Goal: Task Accomplishment & Management: Manage account settings

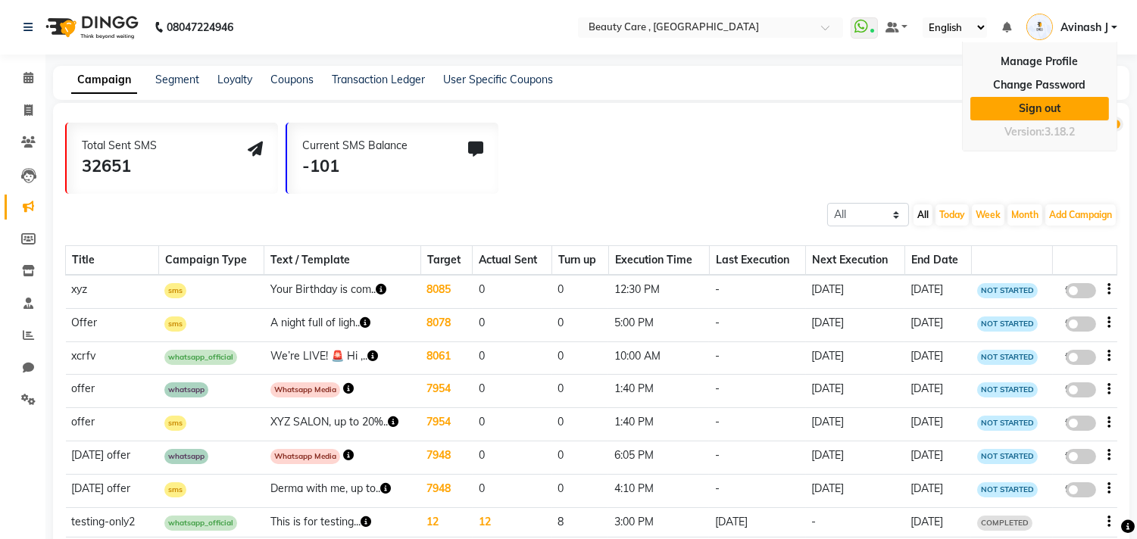
click at [1034, 101] on link "Sign out" at bounding box center [1039, 108] width 139 height 23
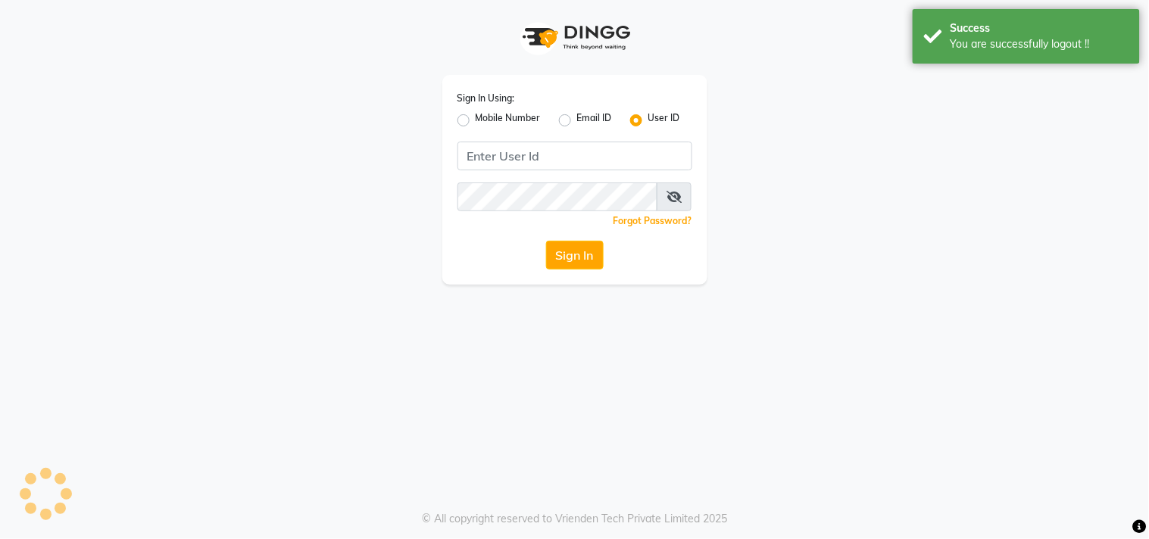
click at [1034, 101] on app-login "Sign In Using: Mobile Number Email ID User ID Remember me Forgot Password? Sign…" at bounding box center [574, 142] width 1149 height 285
drag, startPoint x: 542, startPoint y: 136, endPoint x: 539, endPoint y: 147, distance: 11.0
click at [539, 147] on div "Sign In Using: Mobile Number Email ID User ID 9850087900 Remember me Forgot Pas…" at bounding box center [574, 180] width 265 height 210
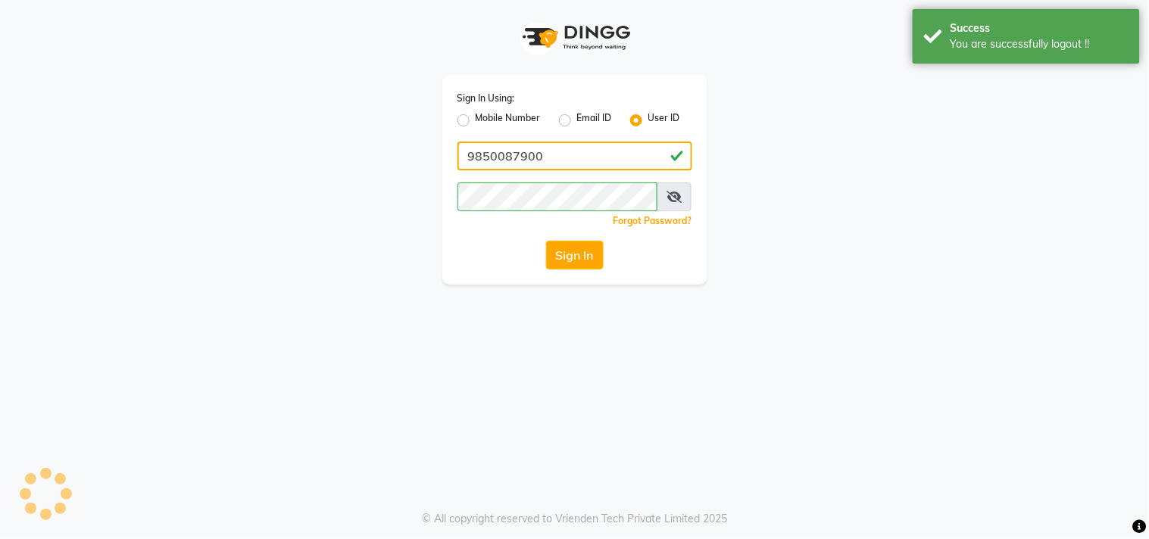
click at [539, 147] on input "9850087900" at bounding box center [574, 156] width 235 height 29
type input "985008790"
paste input "fam salon"
type input "fam salon"
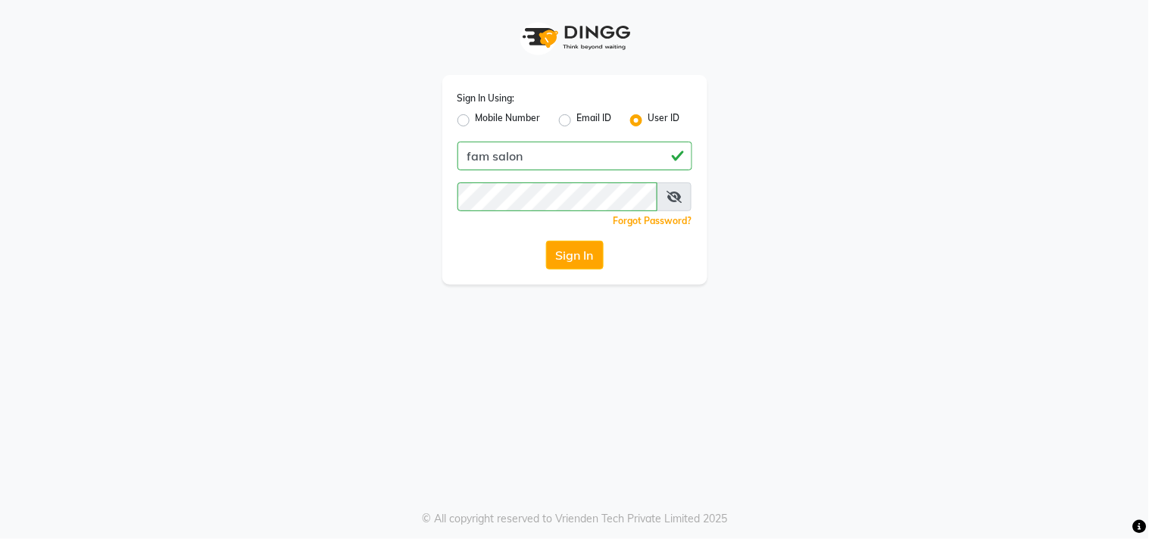
click at [487, 226] on div "Forgot Password?" at bounding box center [574, 221] width 235 height 16
click at [546, 251] on button "Sign In" at bounding box center [575, 255] width 58 height 29
